Goal: Task Accomplishment & Management: Manage account settings

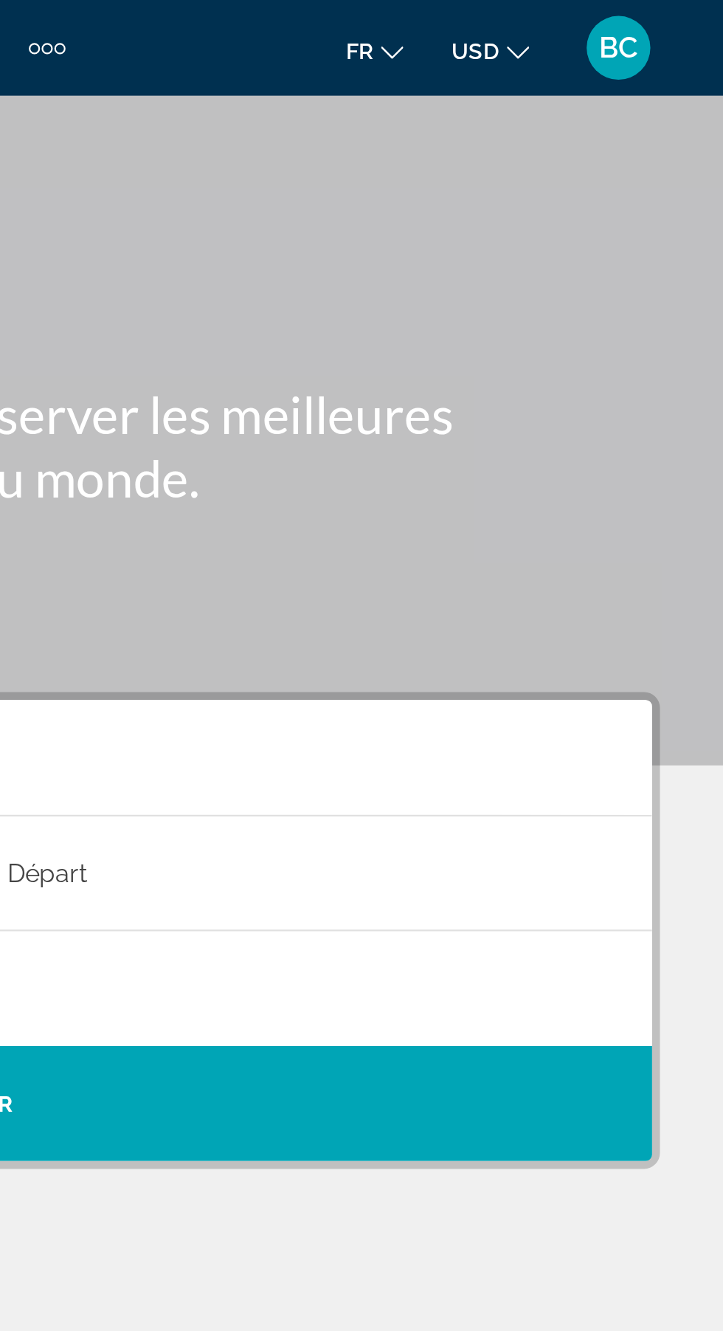
click at [672, 7] on div "BC" at bounding box center [675, 22] width 30 height 30
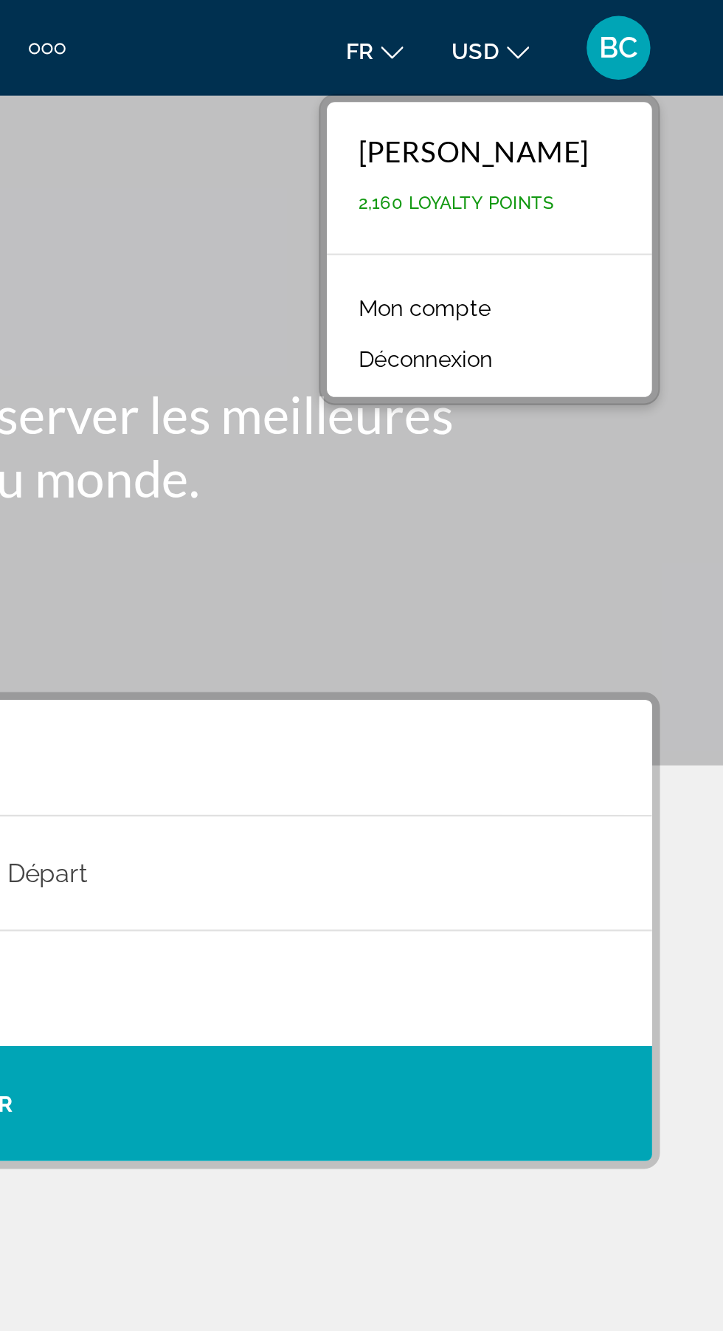
click at [617, 21] on span "USD" at bounding box center [608, 24] width 22 height 12
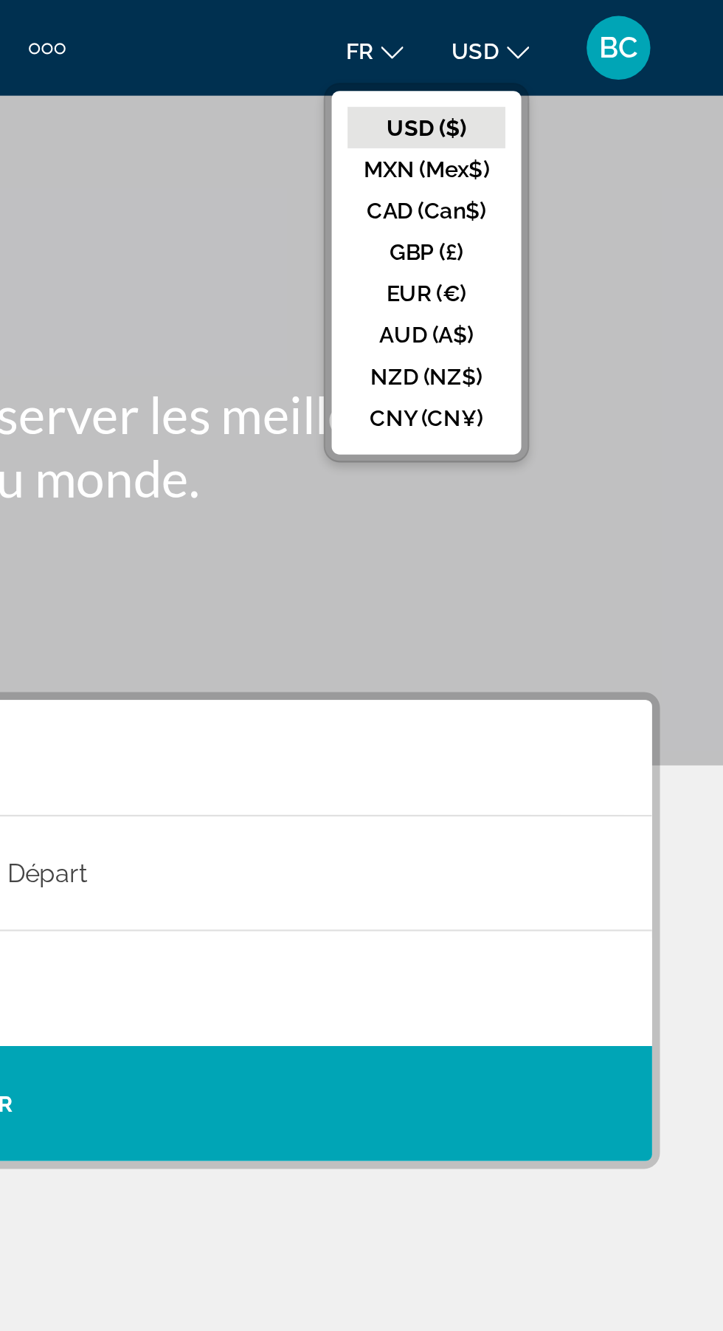
click at [568, 131] on button "EUR (€)" at bounding box center [585, 135] width 73 height 19
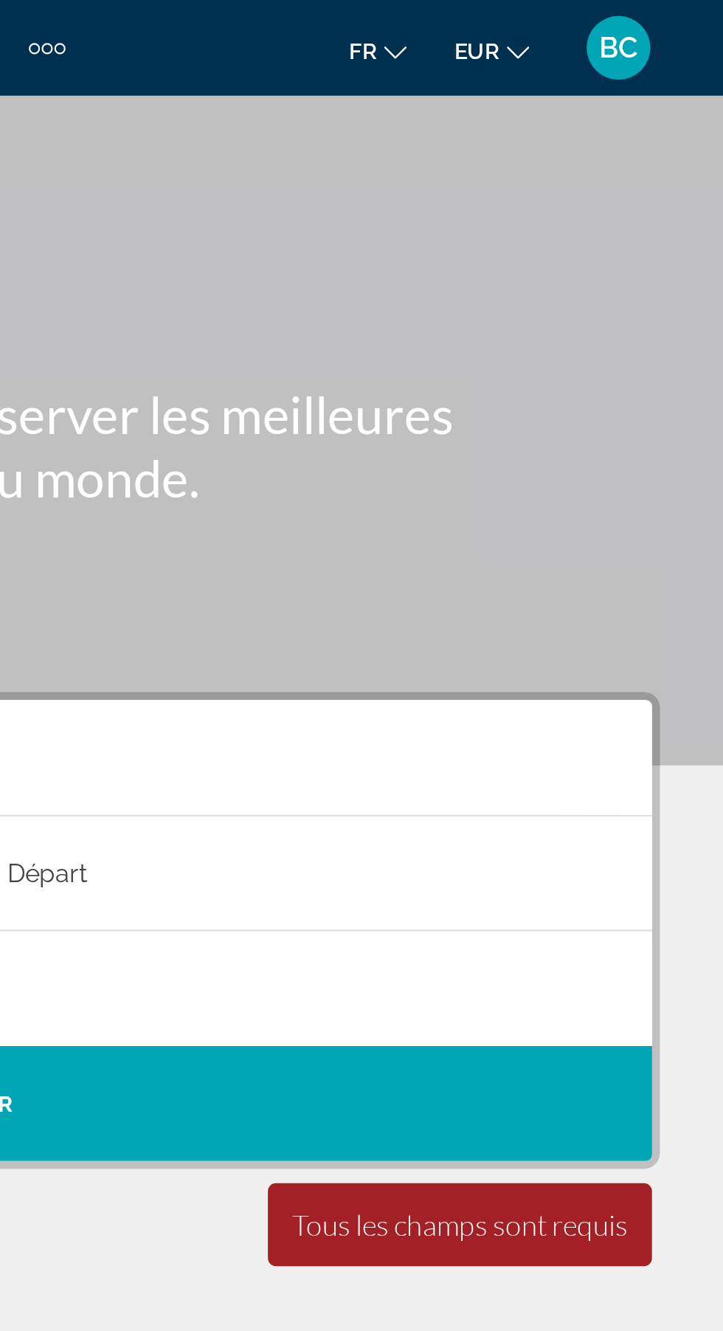
click at [669, 27] on span "BC" at bounding box center [675, 22] width 18 height 15
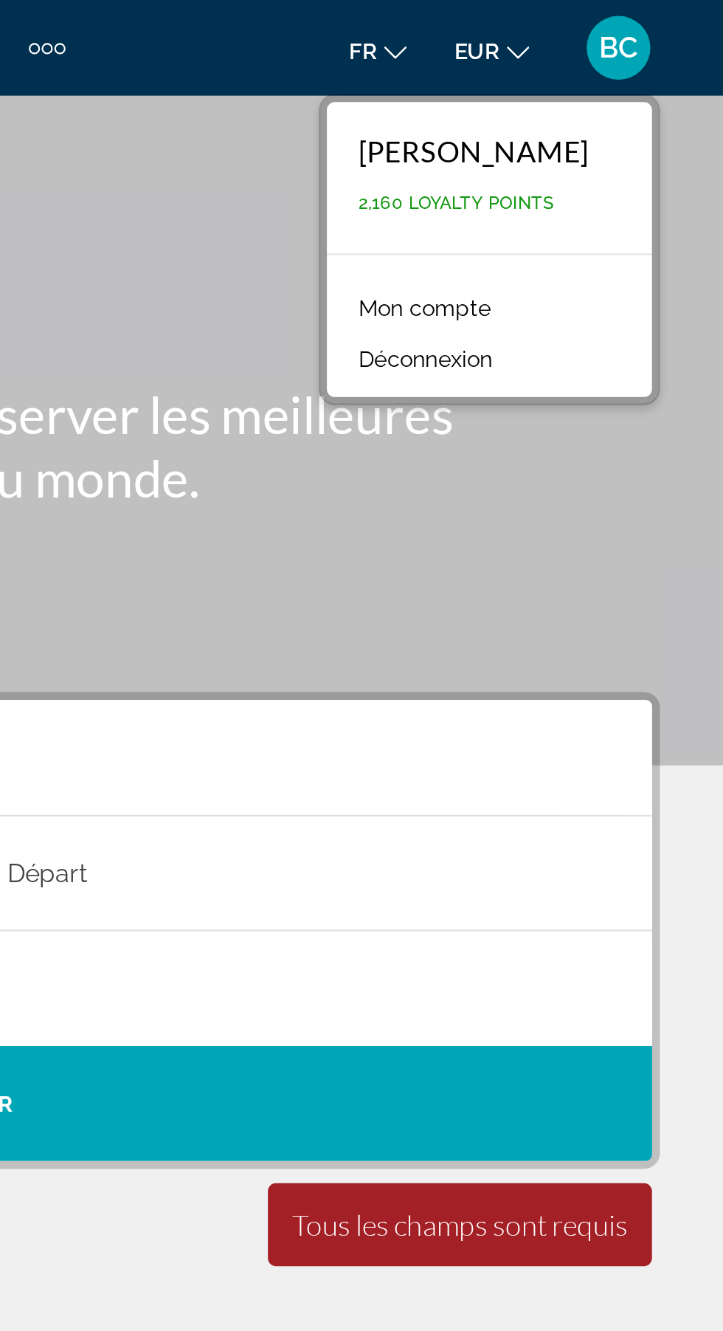
click at [561, 140] on link "Mon compte" at bounding box center [585, 142] width 76 height 19
